Goal: Information Seeking & Learning: Find specific fact

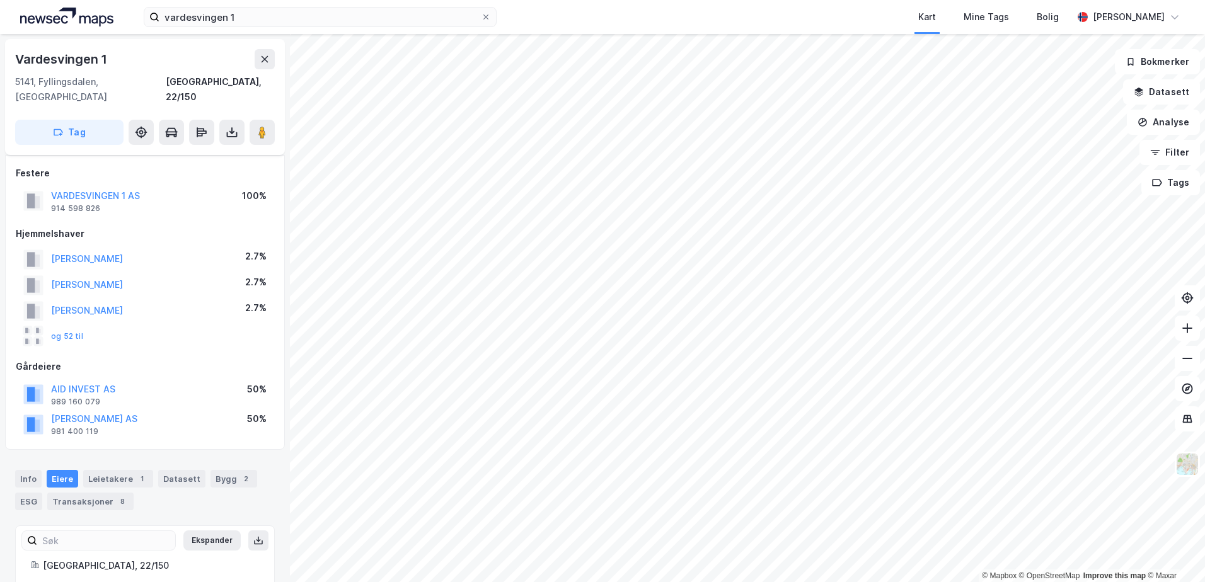
scroll to position [159, 0]
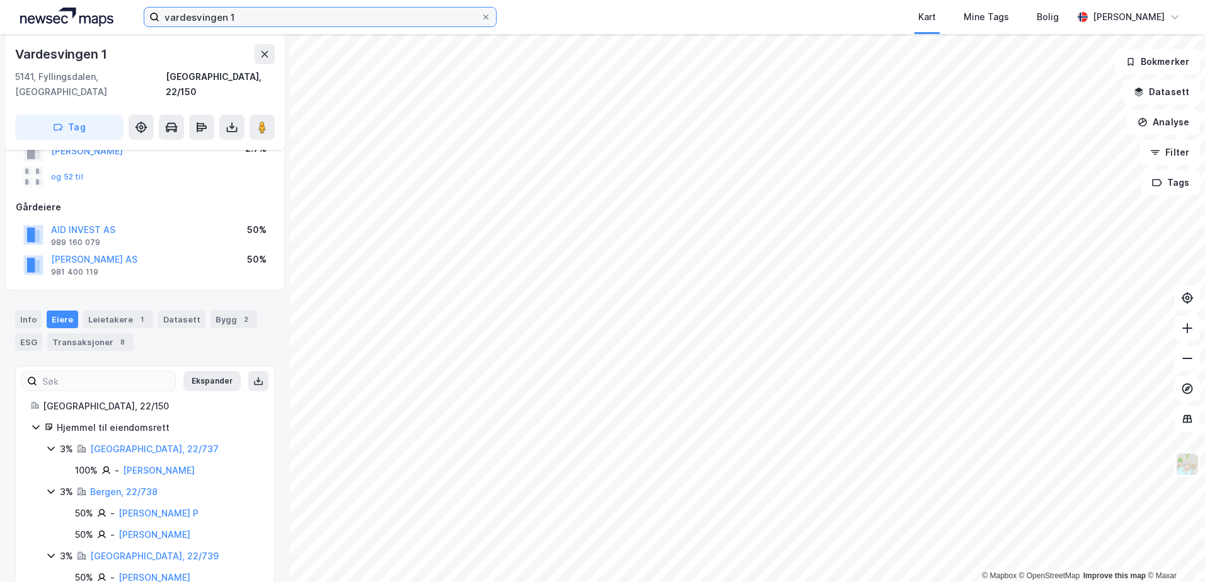
click at [251, 16] on input "vardesvingen 1" at bounding box center [320, 17] width 322 height 19
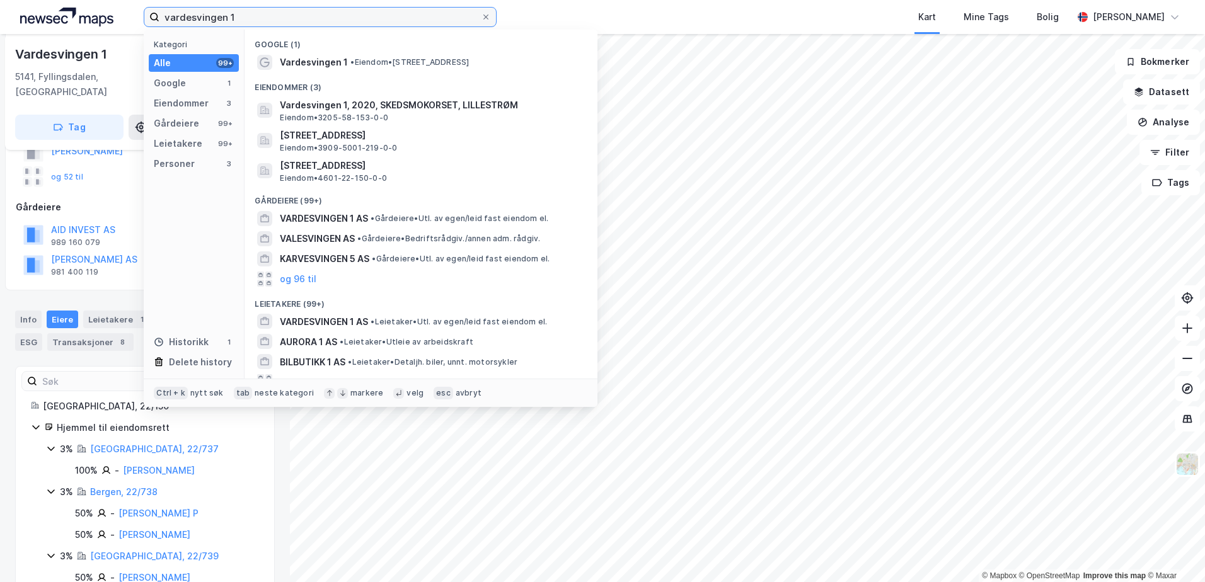
click at [251, 16] on input "vardesvingen 1" at bounding box center [320, 17] width 322 height 19
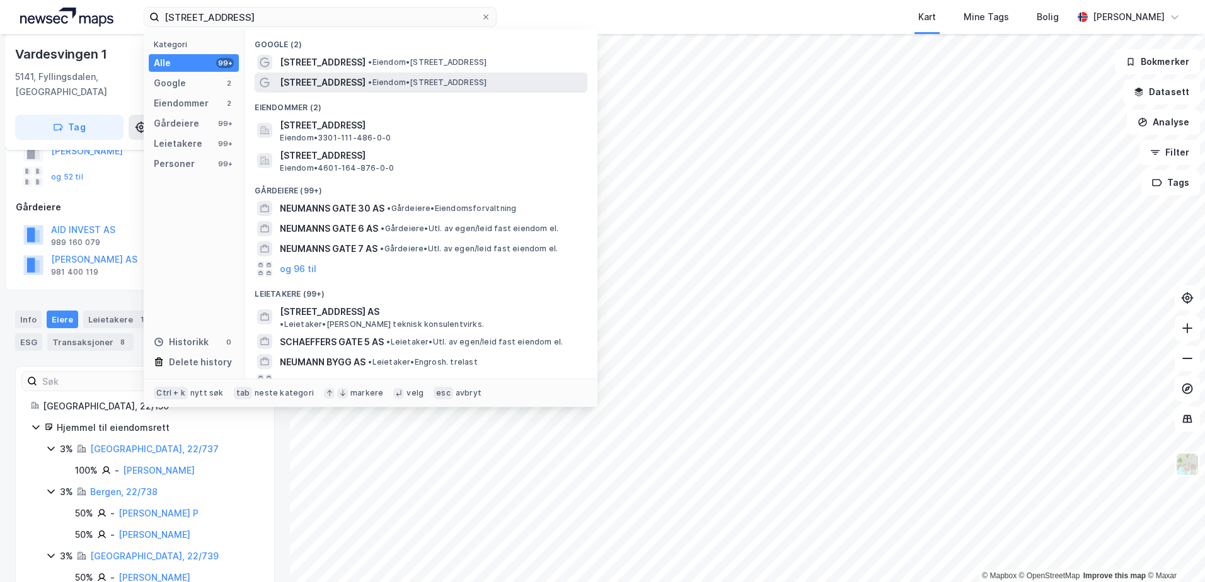
click at [288, 81] on span "[STREET_ADDRESS]" at bounding box center [323, 82] width 86 height 15
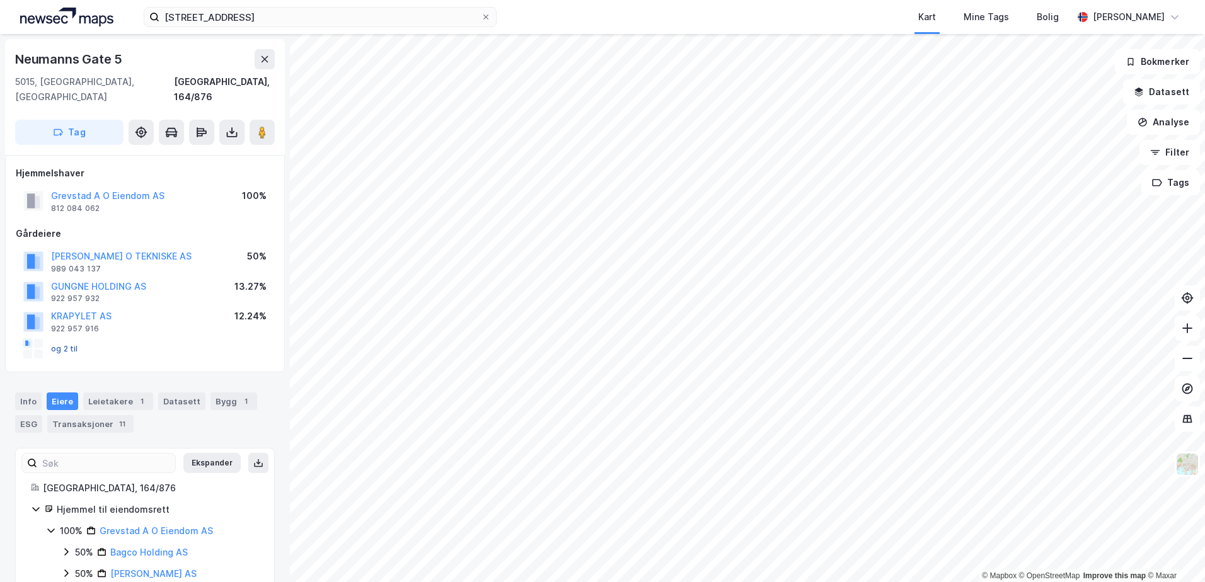
click at [0, 0] on button "og 2 til" at bounding box center [0, 0] width 0 height 0
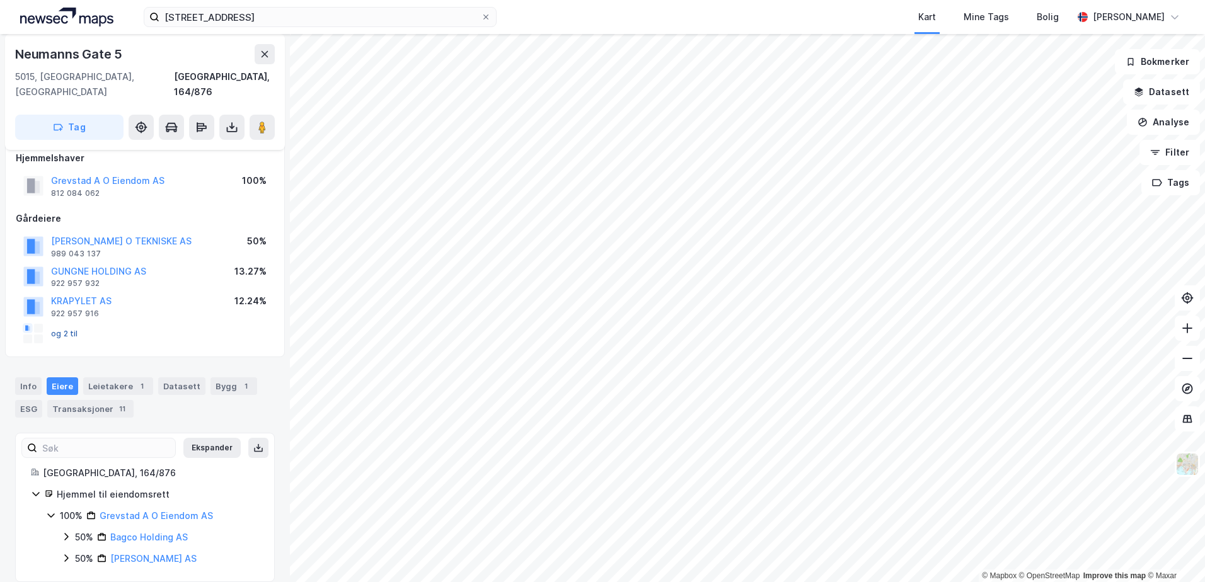
click at [0, 0] on button "og 2 til" at bounding box center [0, 0] width 0 height 0
click at [35, 324] on div at bounding box center [38, 328] width 9 height 9
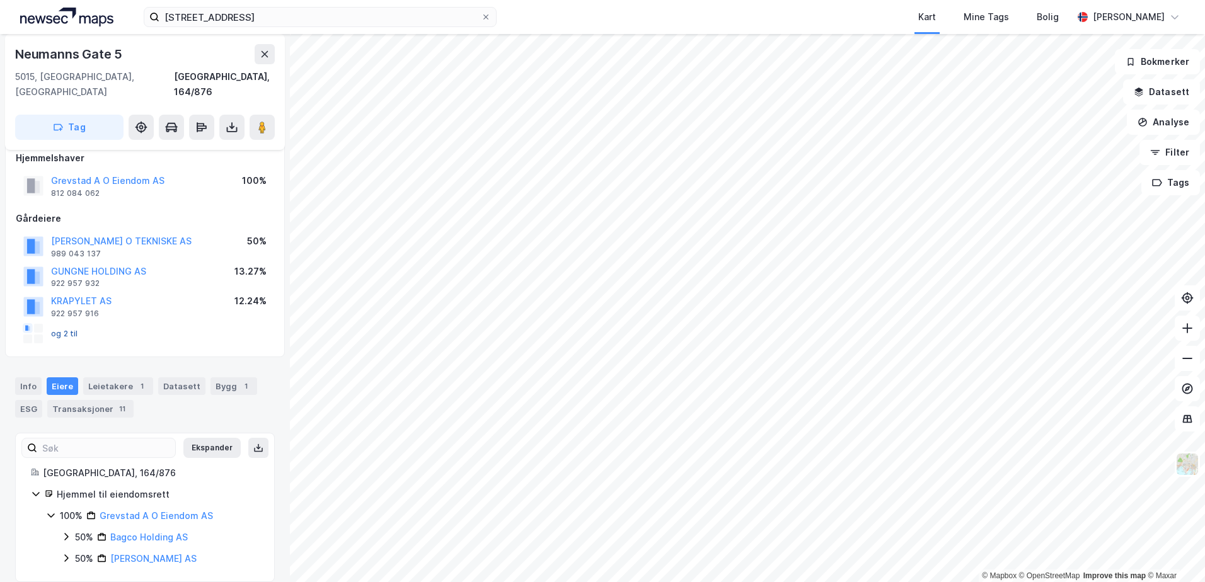
click at [0, 0] on button "og 2 til" at bounding box center [0, 0] width 0 height 0
click at [34, 378] on div "Info" at bounding box center [28, 387] width 26 height 18
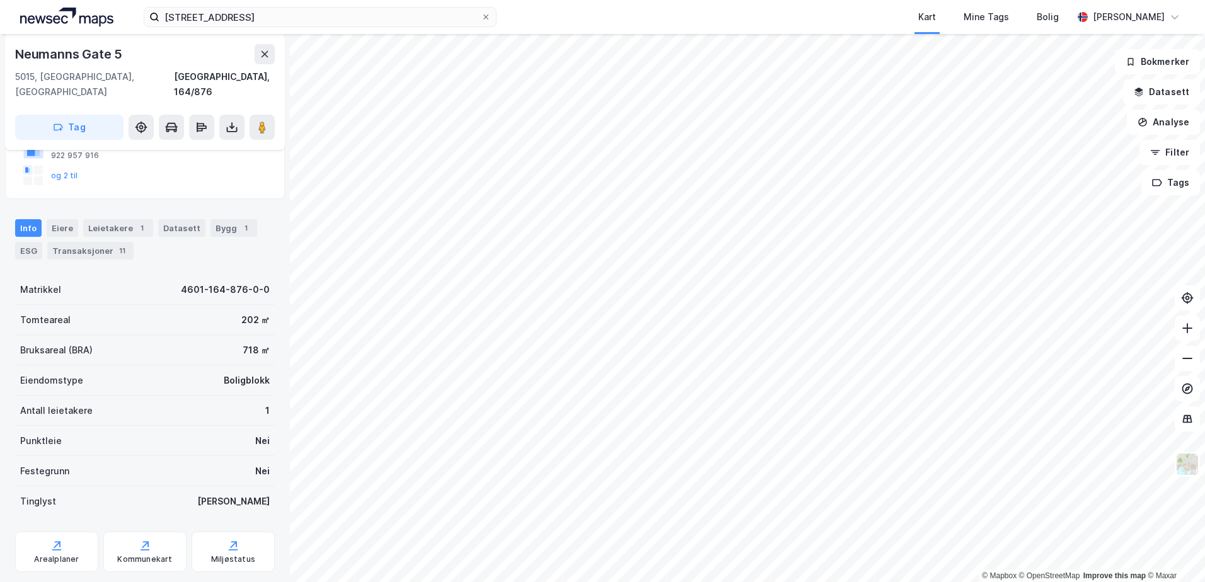
scroll to position [189, 0]
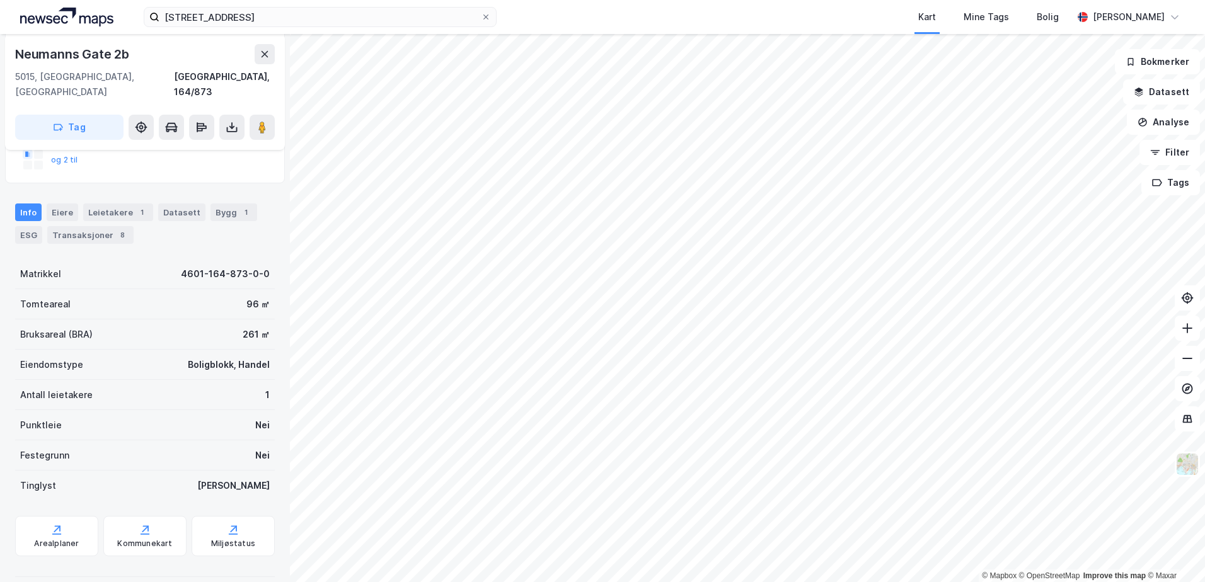
scroll to position [189, 0]
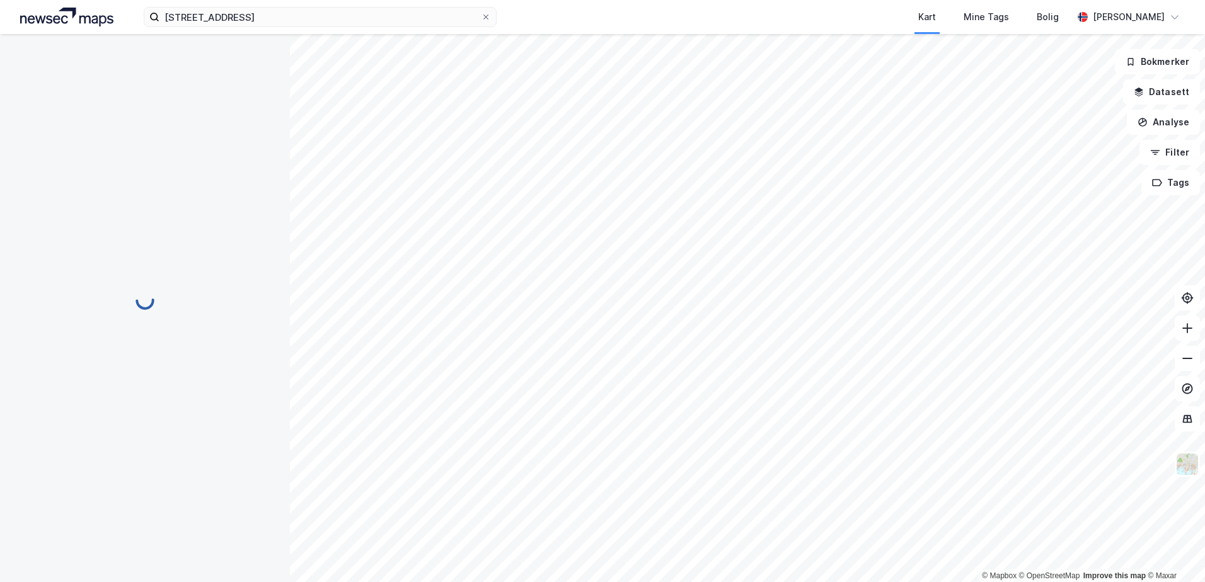
scroll to position [189, 0]
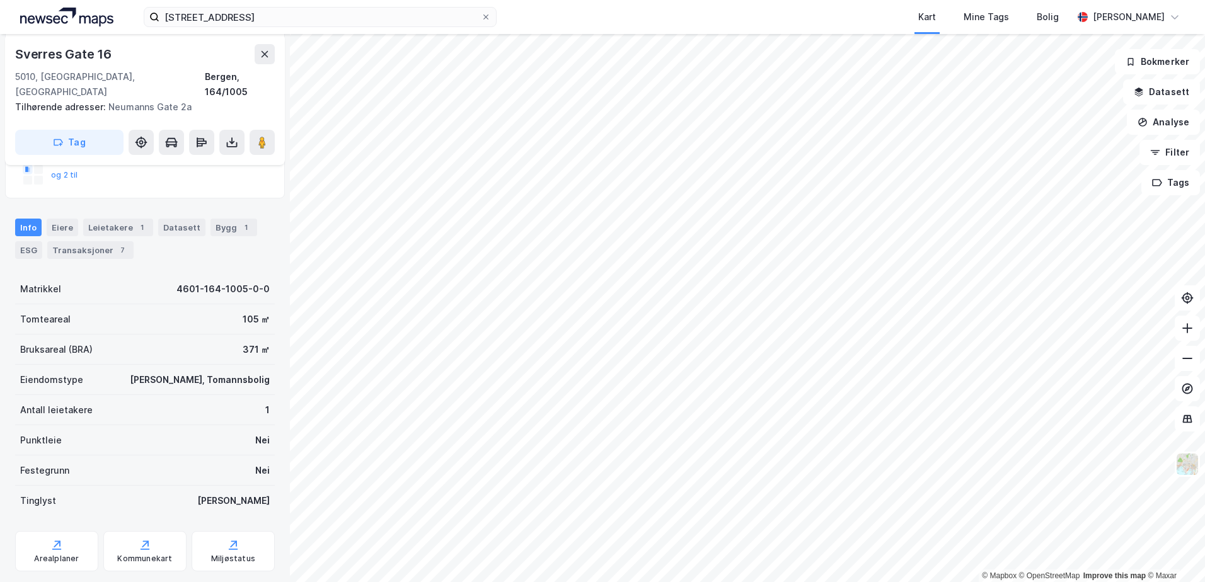
scroll to position [189, 0]
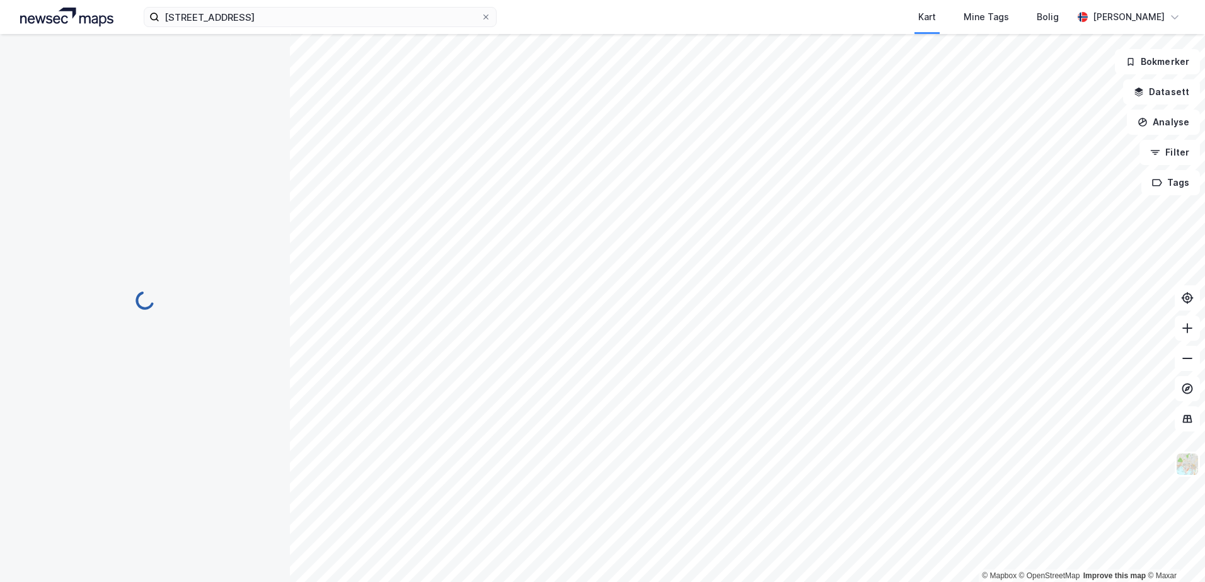
scroll to position [189, 0]
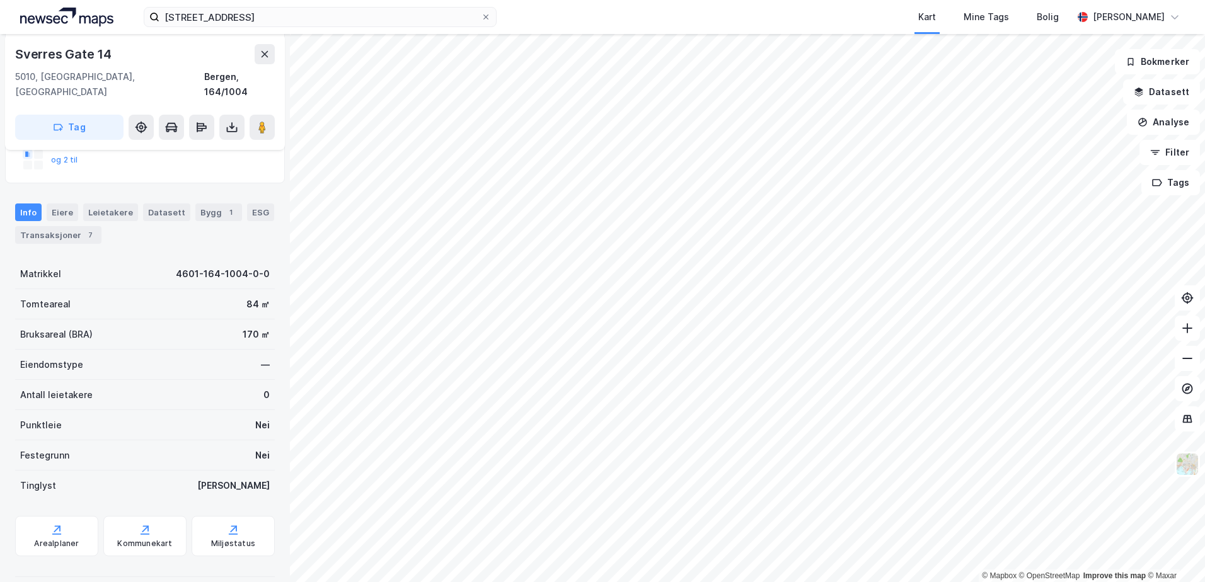
scroll to position [189, 0]
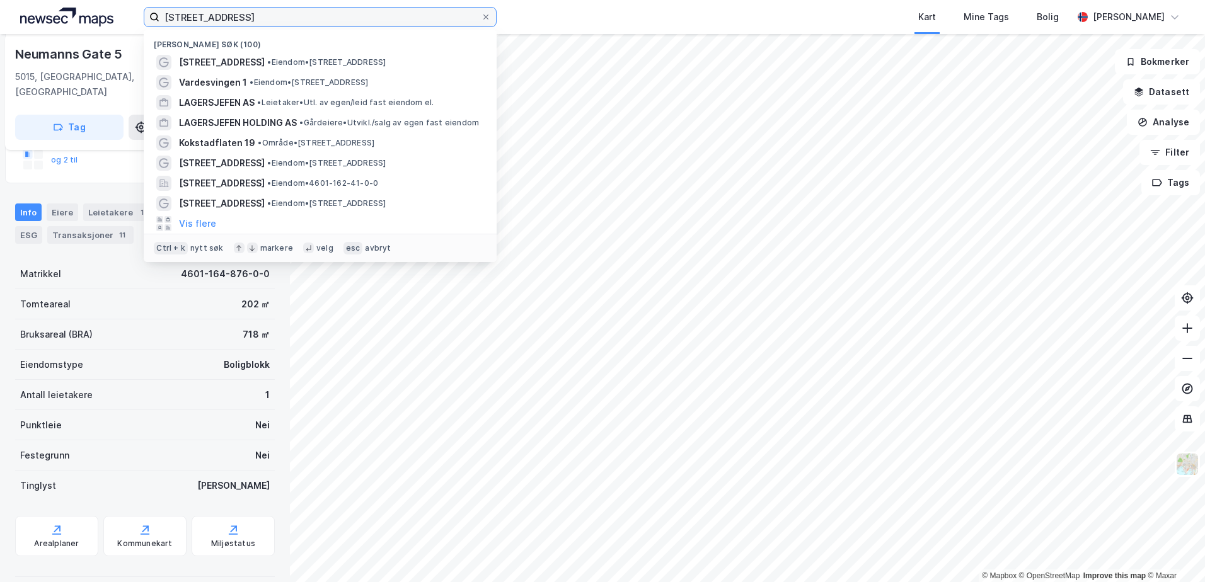
click at [229, 16] on input "[STREET_ADDRESS]" at bounding box center [320, 17] width 322 height 19
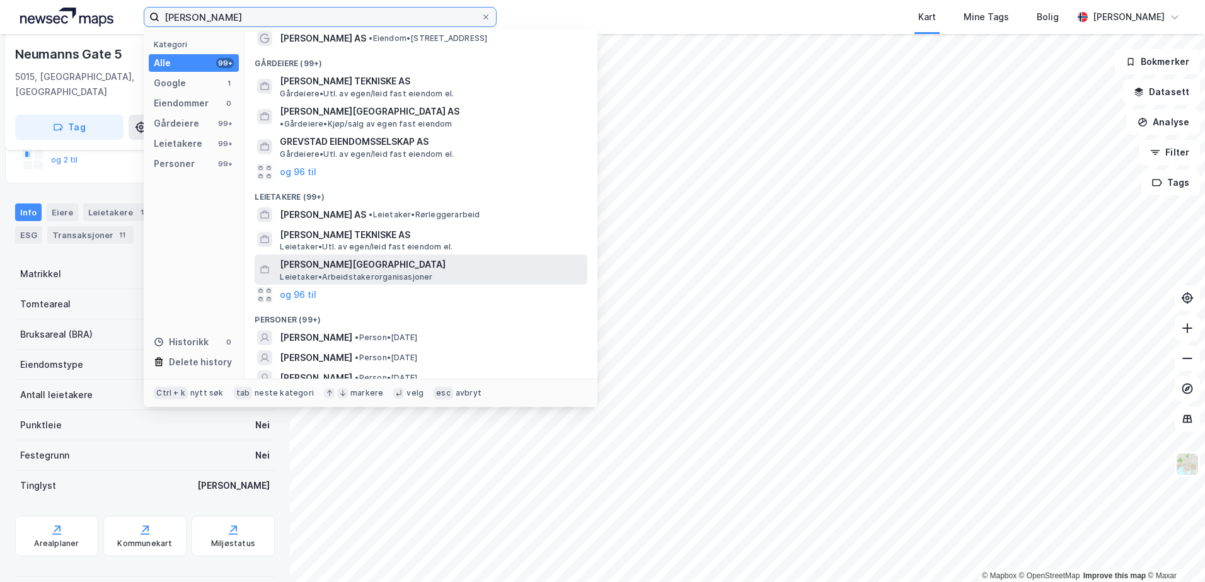
scroll to position [43, 0]
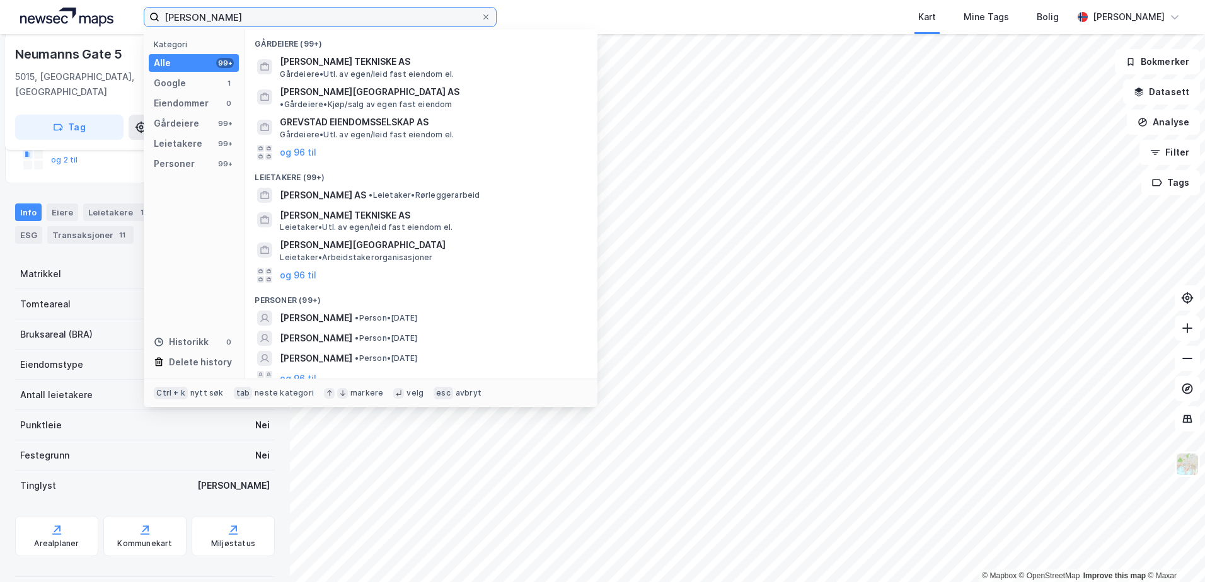
click at [197, 16] on input "[PERSON_NAME]" at bounding box center [320, 17] width 322 height 19
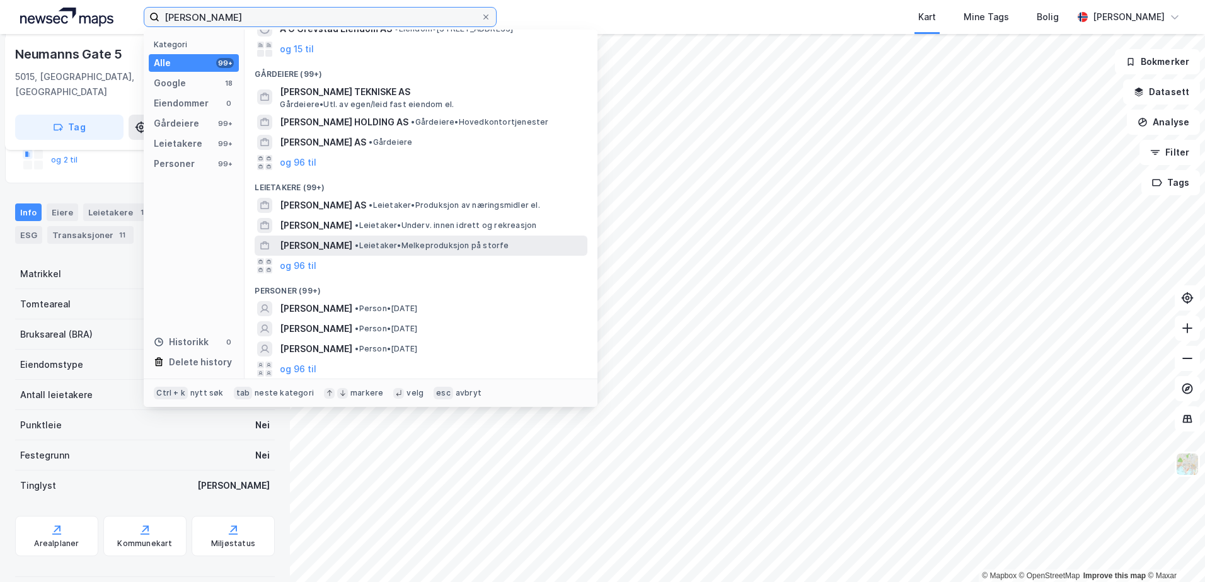
scroll to position [74, 0]
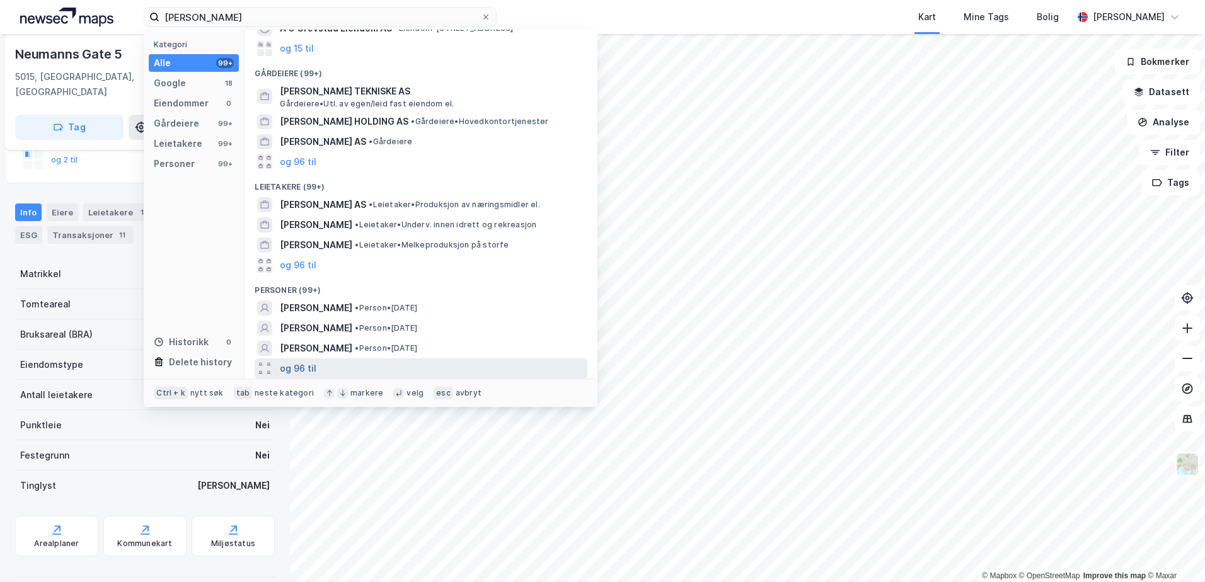
click at [310, 366] on button "og 96 til" at bounding box center [298, 368] width 37 height 15
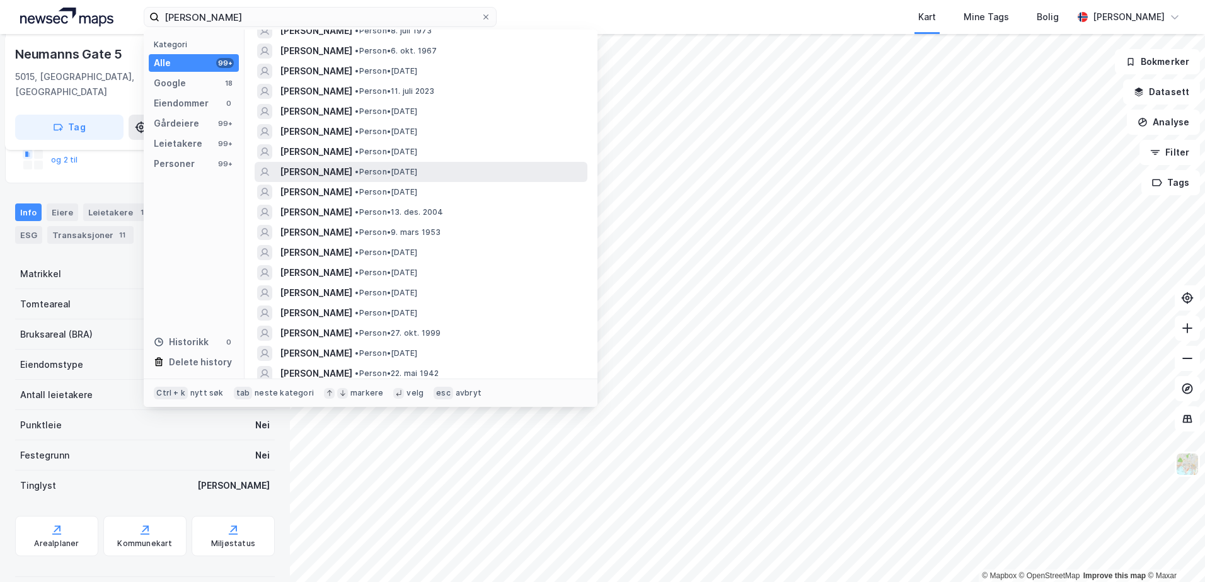
scroll to position [1020, 0]
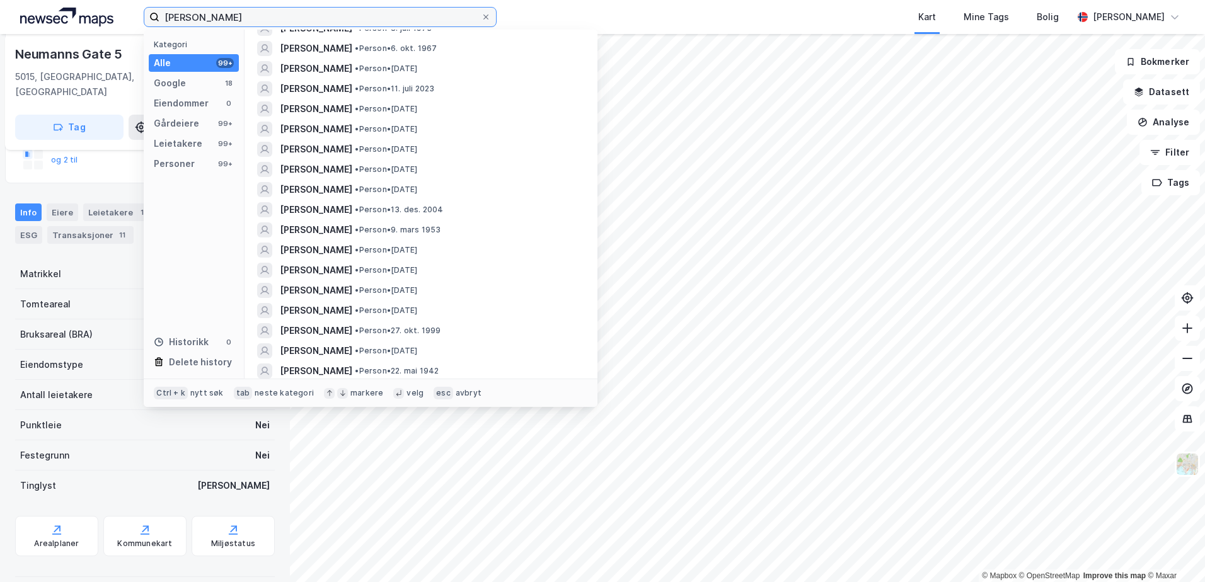
click at [226, 16] on input "[PERSON_NAME]" at bounding box center [320, 17] width 322 height 19
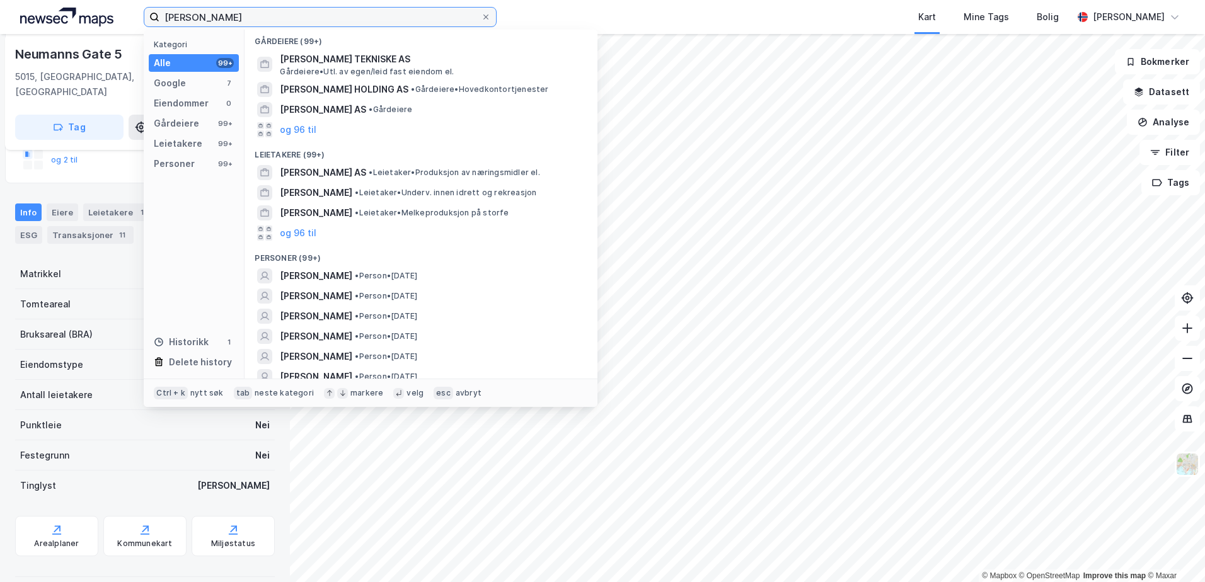
scroll to position [126, 0]
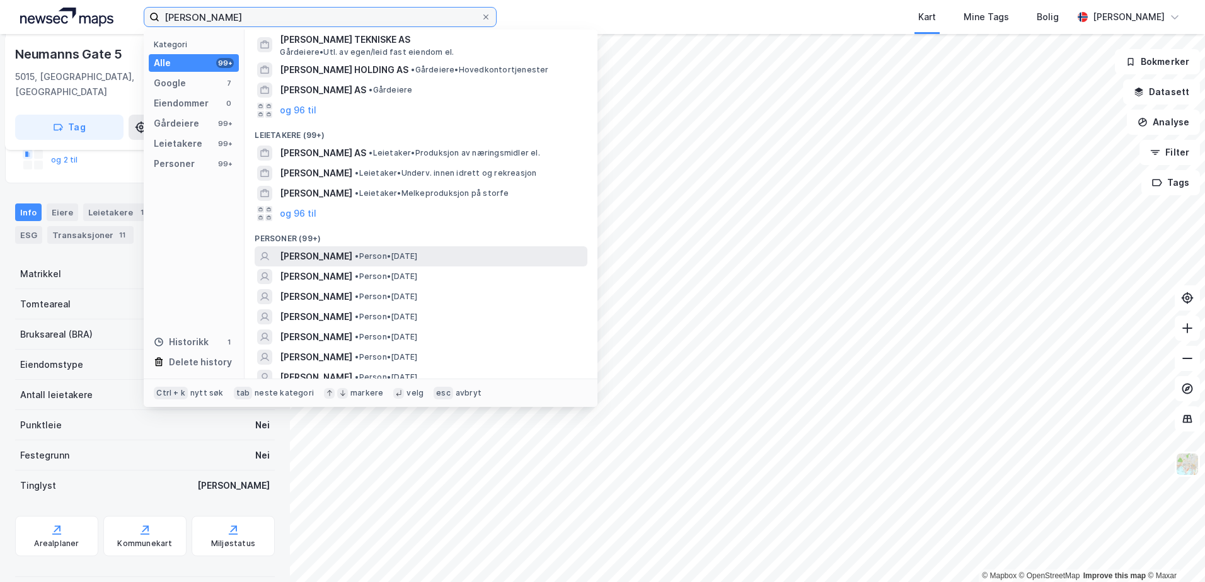
type input "[PERSON_NAME]"
click at [311, 249] on span "[PERSON_NAME]" at bounding box center [316, 256] width 72 height 15
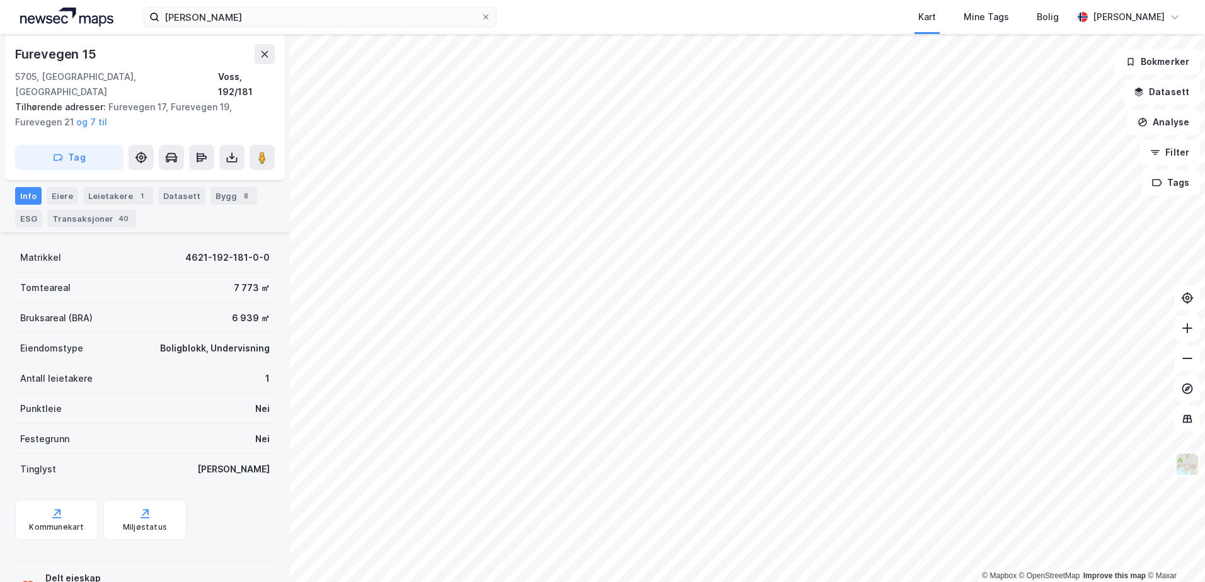
scroll to position [362, 0]
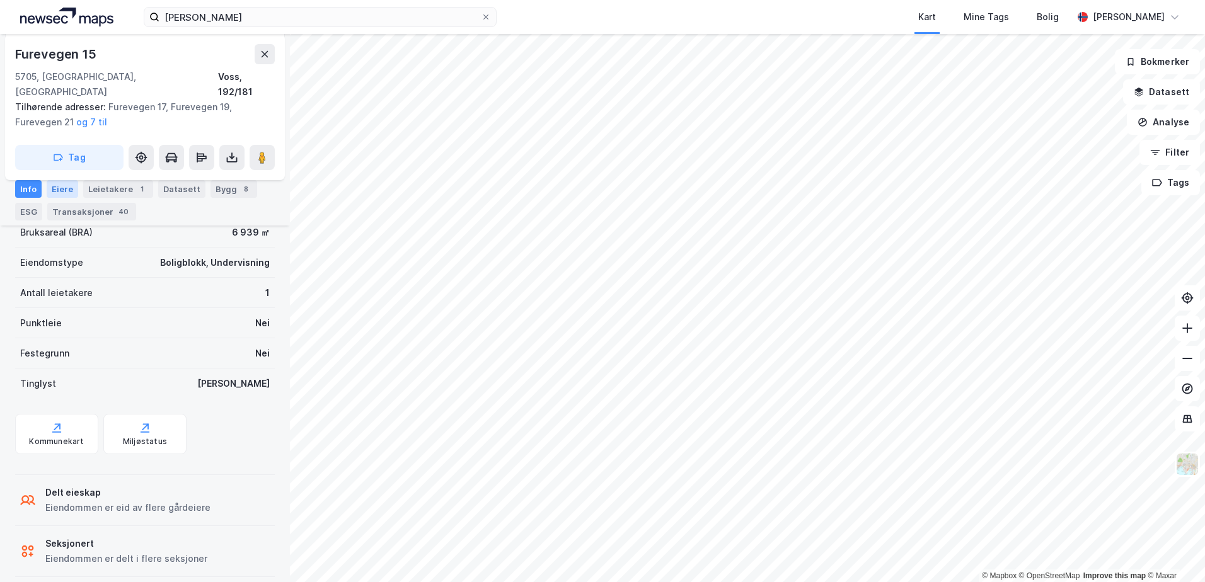
click at [56, 191] on div "Eiere" at bounding box center [63, 189] width 32 height 18
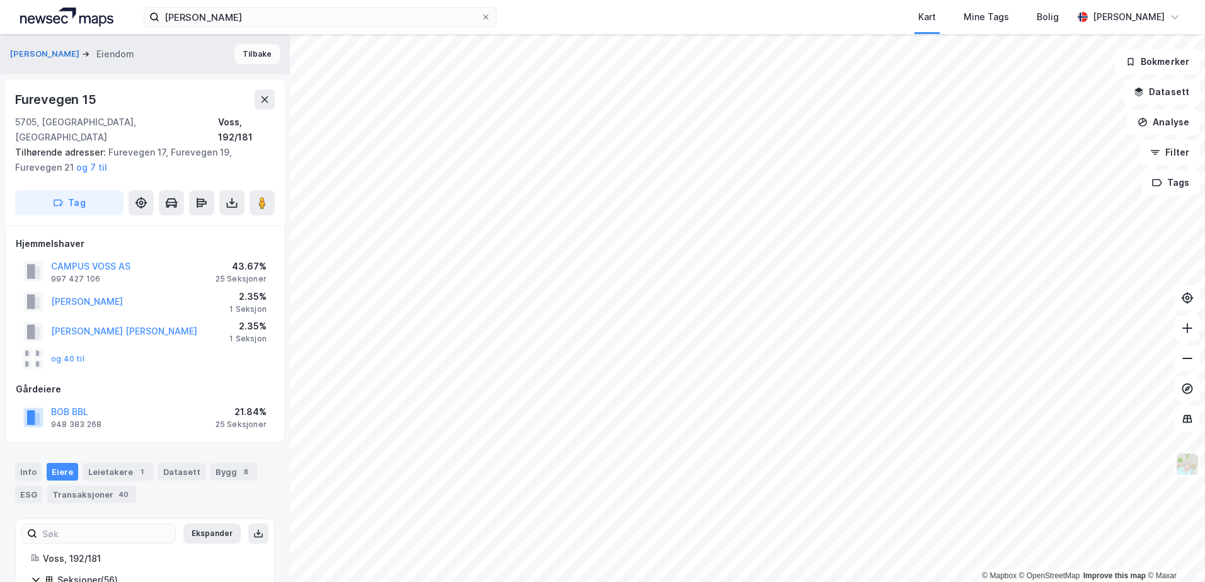
click at [240, 50] on button "Tilbake" at bounding box center [257, 54] width 45 height 20
